Goal: Register for event/course

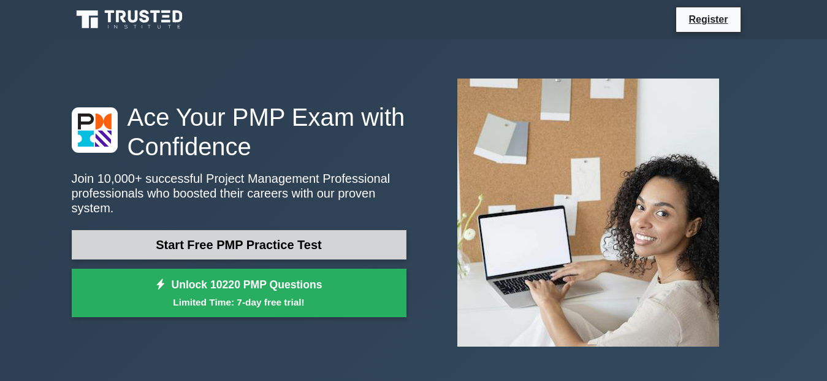
click at [290, 243] on link "Start Free PMP Practice Test" at bounding box center [239, 244] width 335 height 29
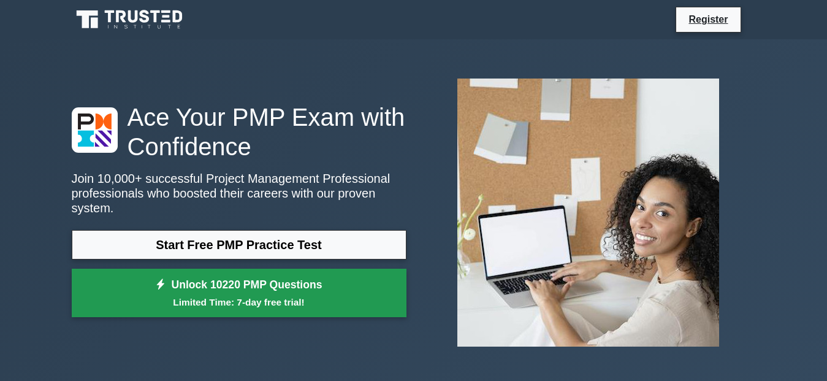
click at [288, 295] on small "Limited Time: 7-day free trial!" at bounding box center [239, 302] width 304 height 14
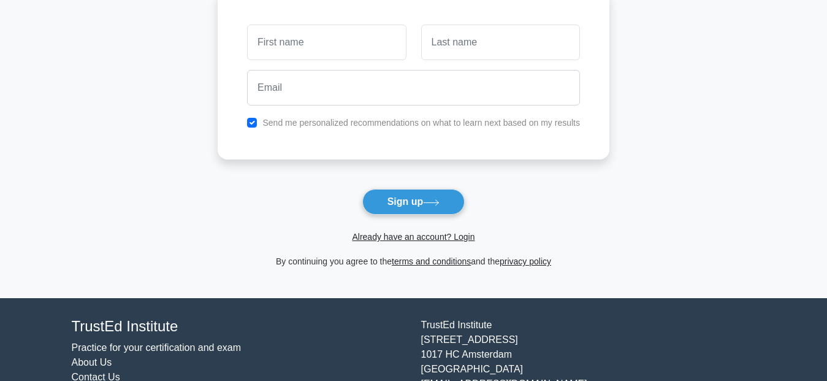
scroll to position [159, 0]
